Goal: Task Accomplishment & Management: Use online tool/utility

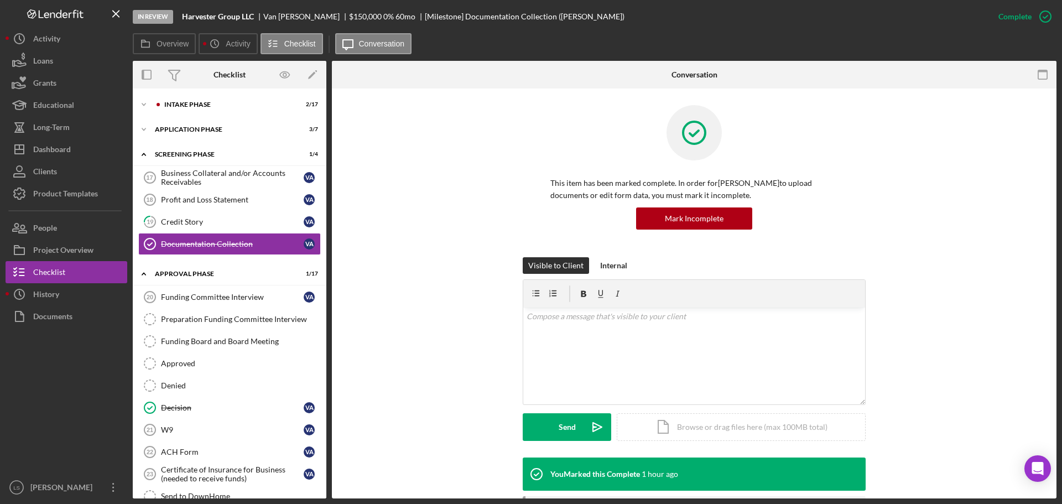
scroll to position [175, 0]
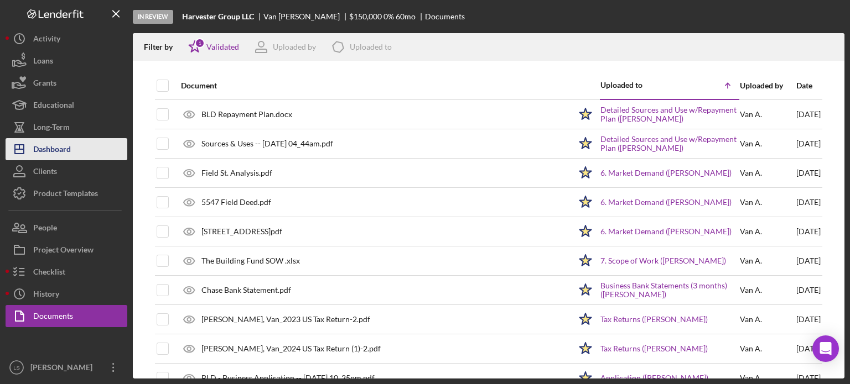
click at [45, 157] on div "Dashboard" at bounding box center [52, 150] width 38 height 25
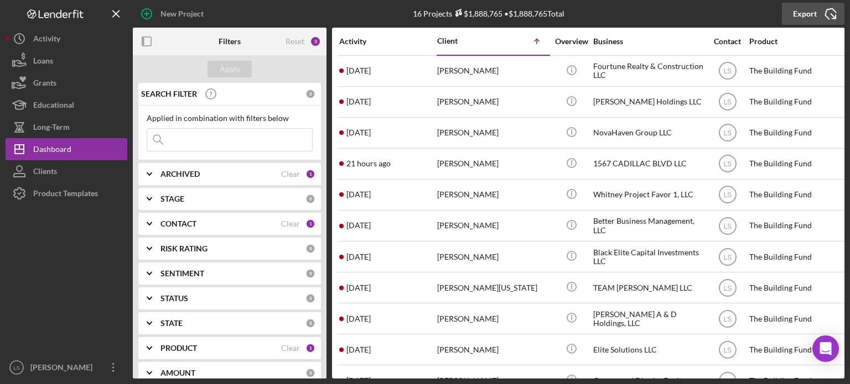
click at [829, 14] on icon "Icon/Export" at bounding box center [831, 14] width 28 height 28
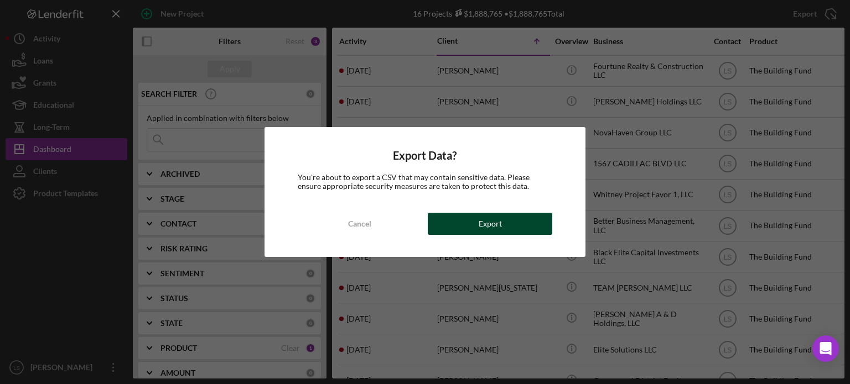
click at [516, 223] on button "Export" at bounding box center [490, 224] width 124 height 22
